Goal: Information Seeking & Learning: Learn about a topic

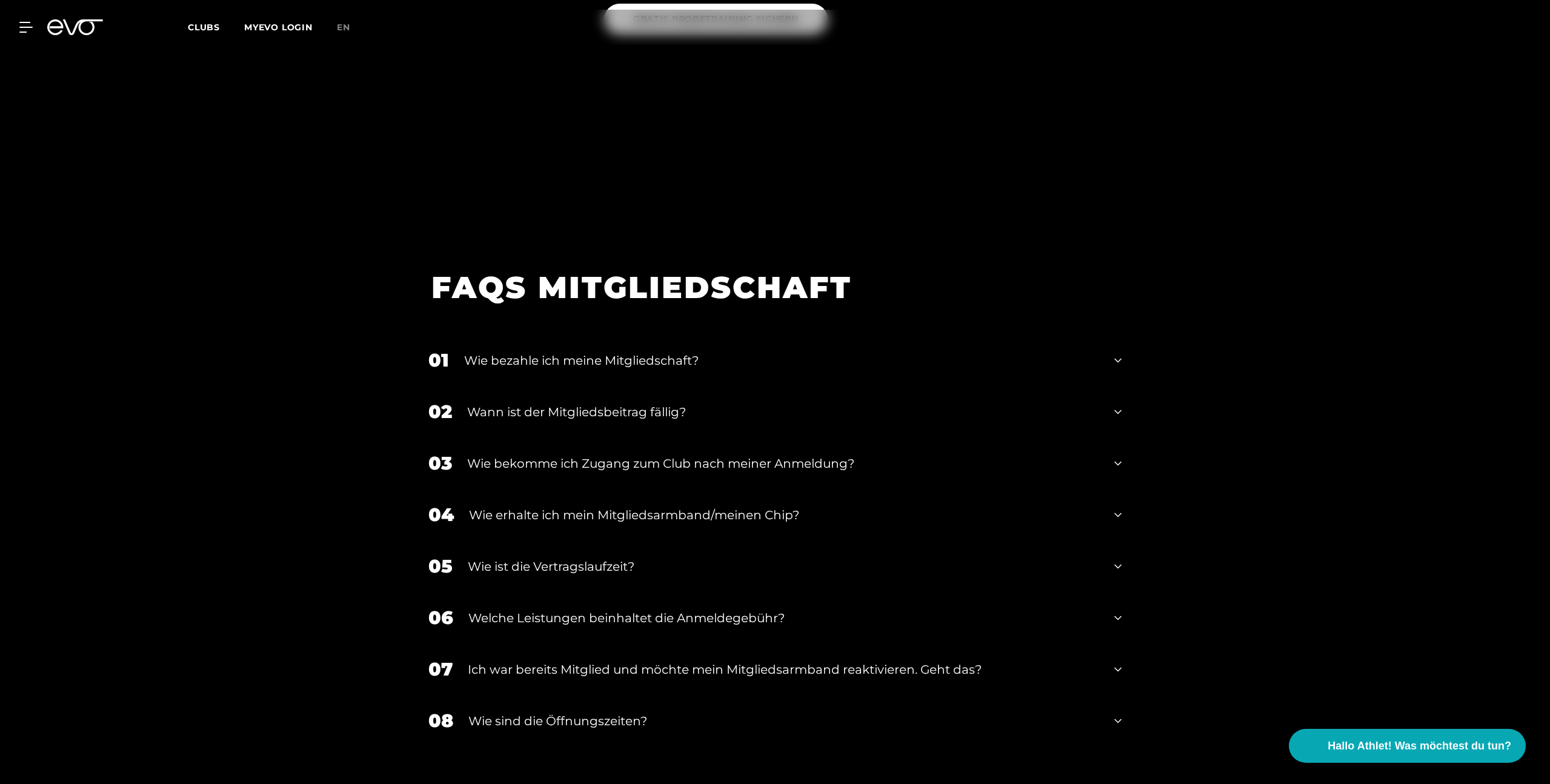
scroll to position [1603, 0]
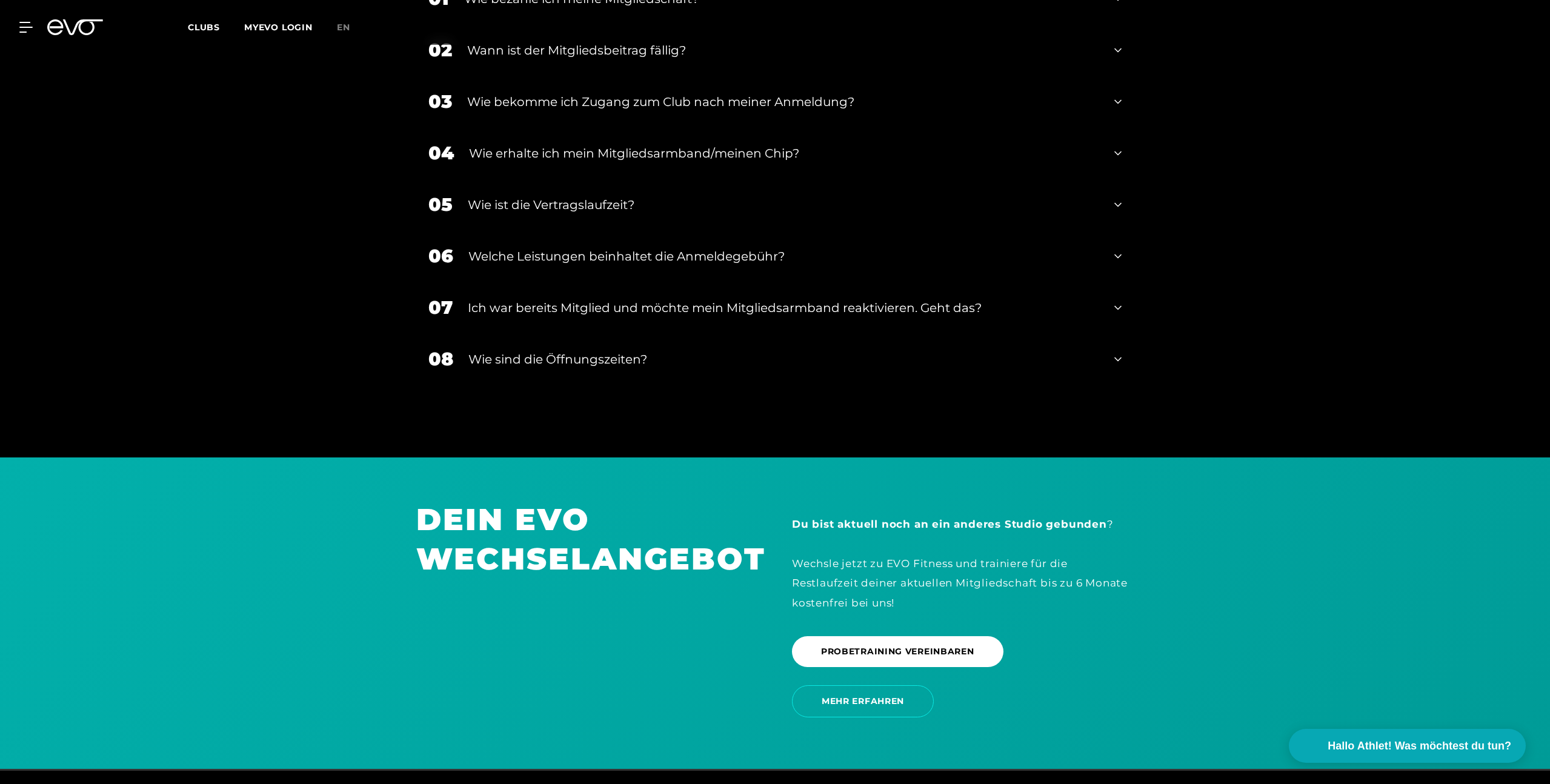
scroll to position [2076, 0]
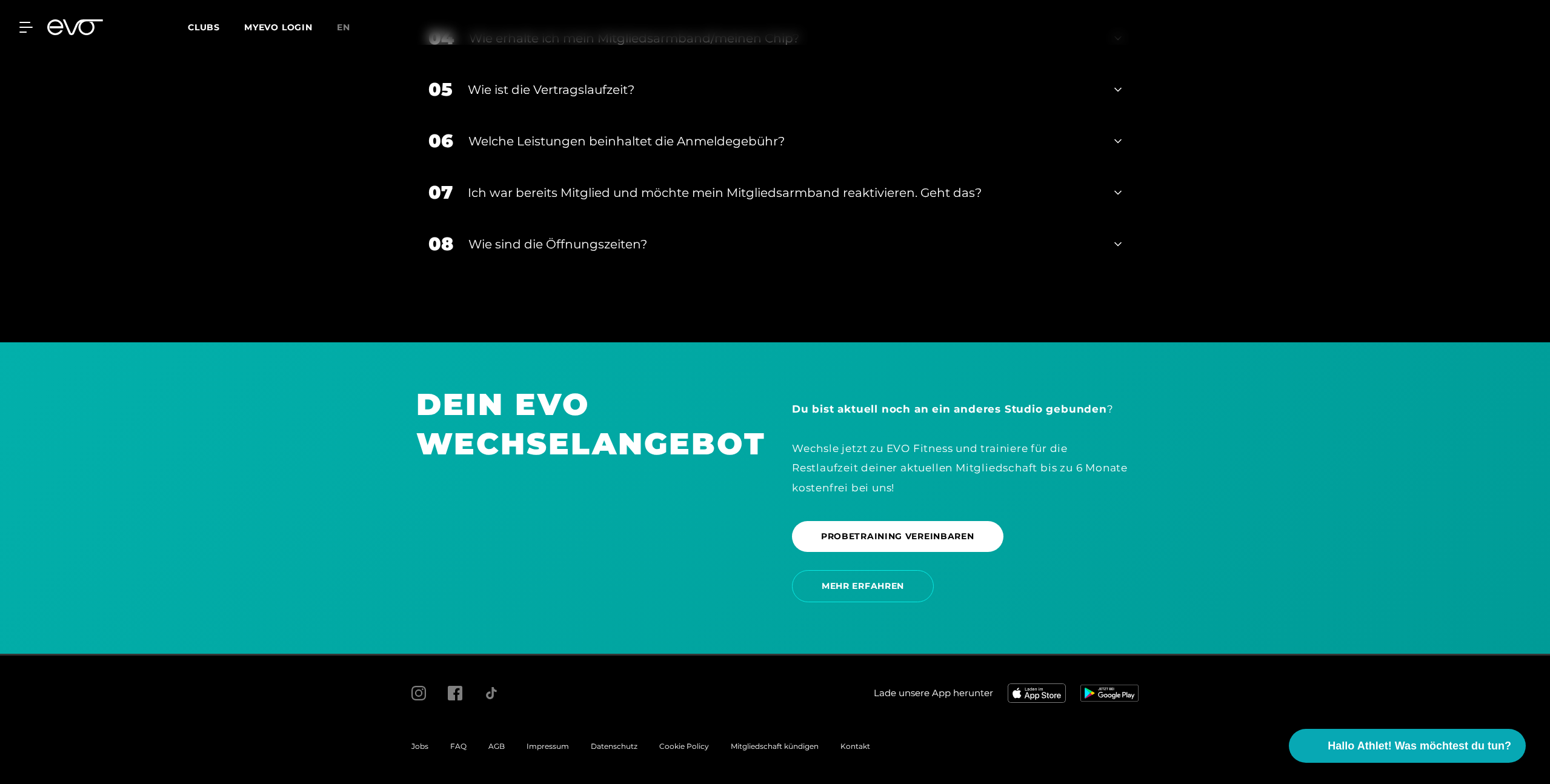
click at [841, 470] on div "Du bist aktuell noch an ein anderes Studio gebunden ? Wechsle jetzt zu EVO Fitn…" at bounding box center [962, 447] width 342 height 97
